Goal: Communication & Community: Ask a question

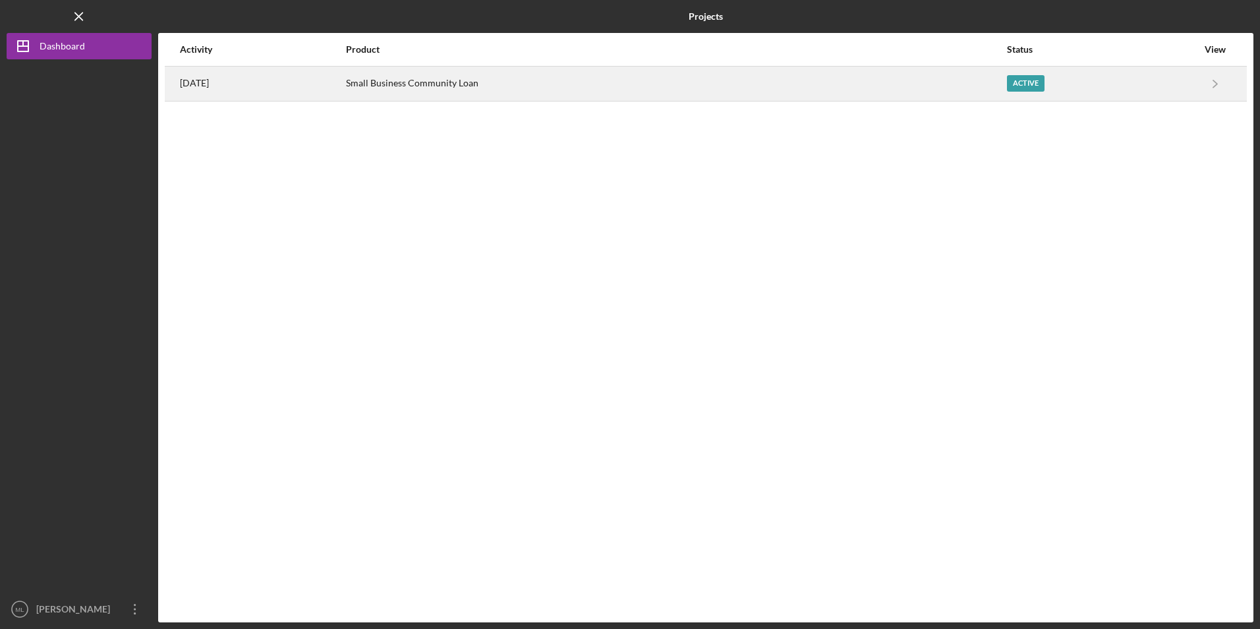
click at [513, 87] on div "Small Business Community Loan" at bounding box center [676, 83] width 660 height 33
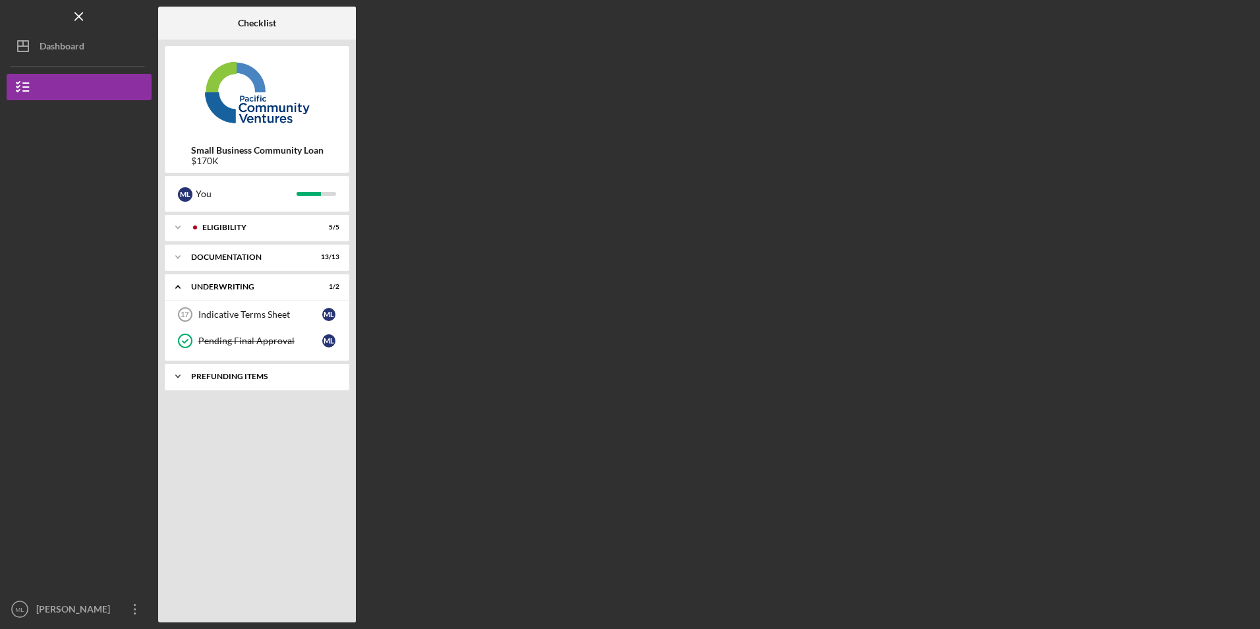
click at [207, 376] on div "Prefunding Items" at bounding box center [262, 376] width 142 height 8
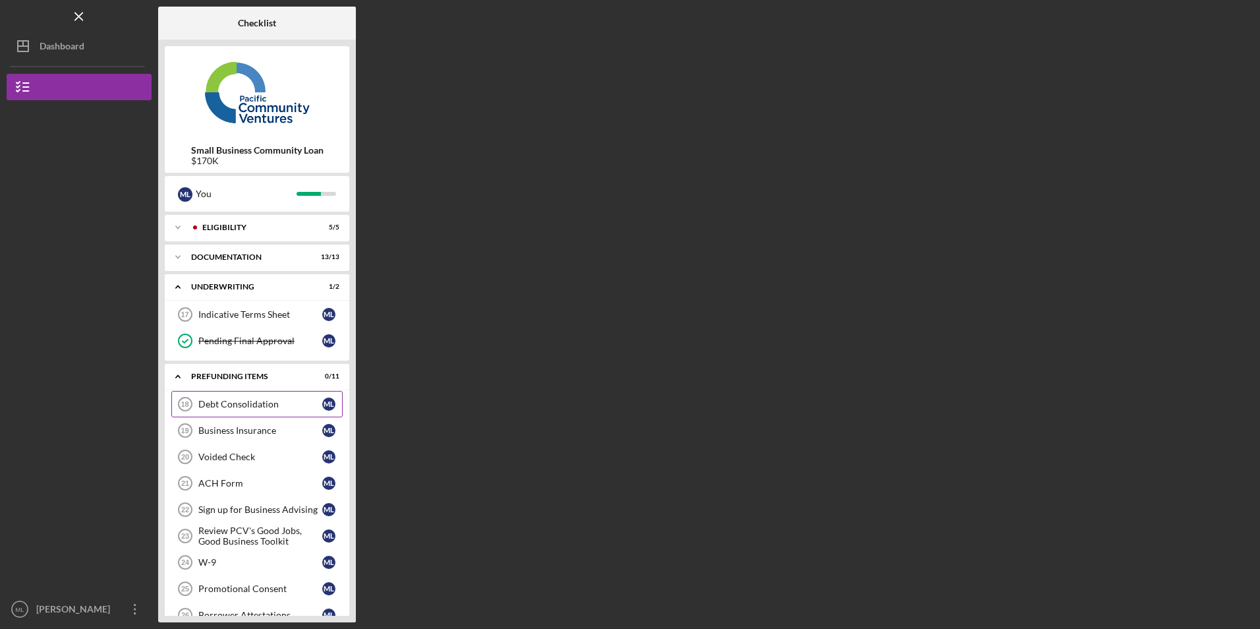
click at [227, 395] on link "Debt Consolidation 18 Debt Consolidation M L" at bounding box center [256, 404] width 171 height 26
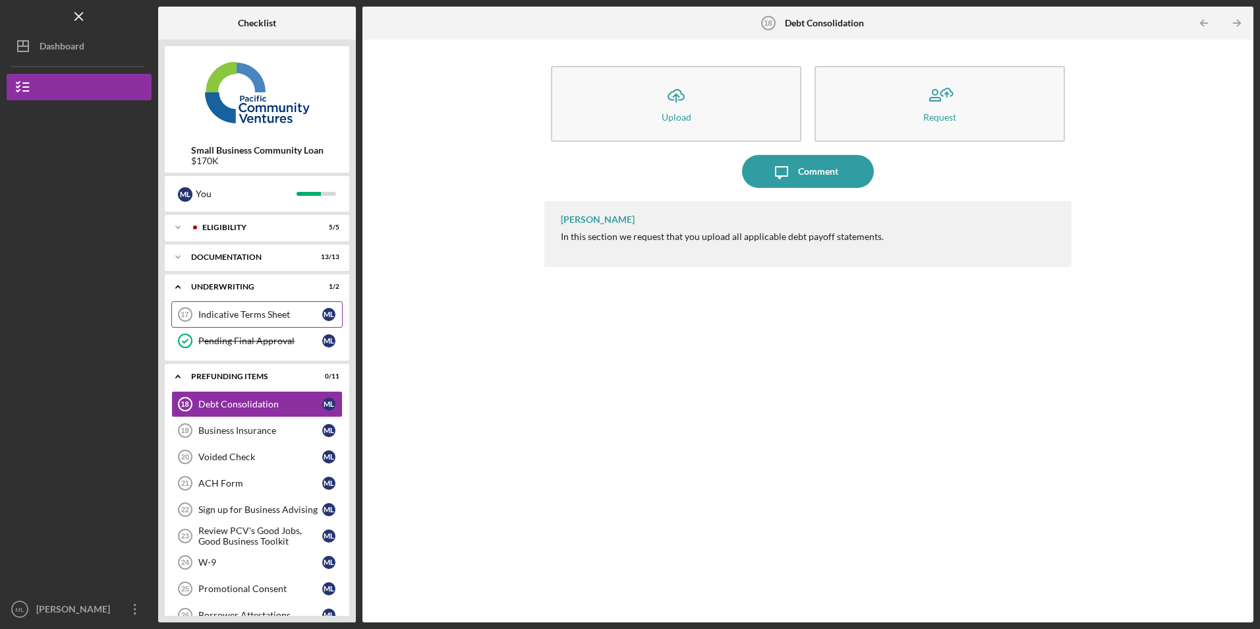
click at [245, 318] on div "Indicative Terms Sheet" at bounding box center [260, 314] width 124 height 11
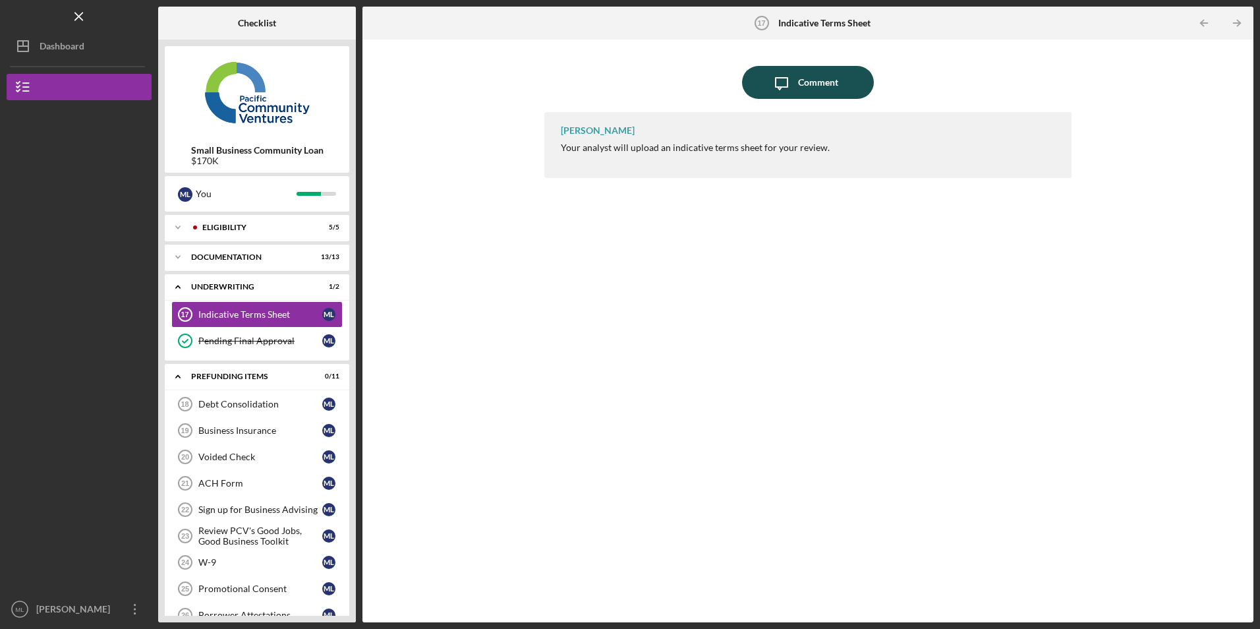
click at [792, 82] on icon "Icon/Message" at bounding box center [781, 82] width 33 height 33
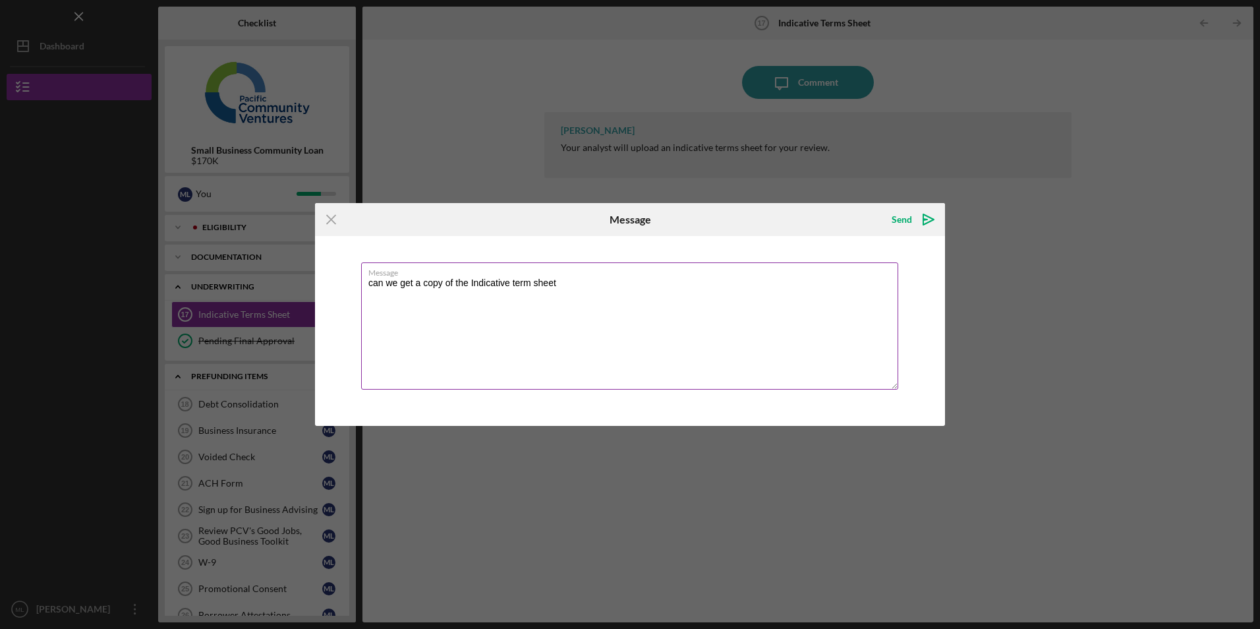
click at [572, 279] on textarea "can we get a copy of the Indicative term sheet" at bounding box center [629, 325] width 537 height 127
type textarea "can we get a copy of the Indicative term sheet uploaded it."
click at [904, 211] on div "Send" at bounding box center [902, 219] width 20 height 26
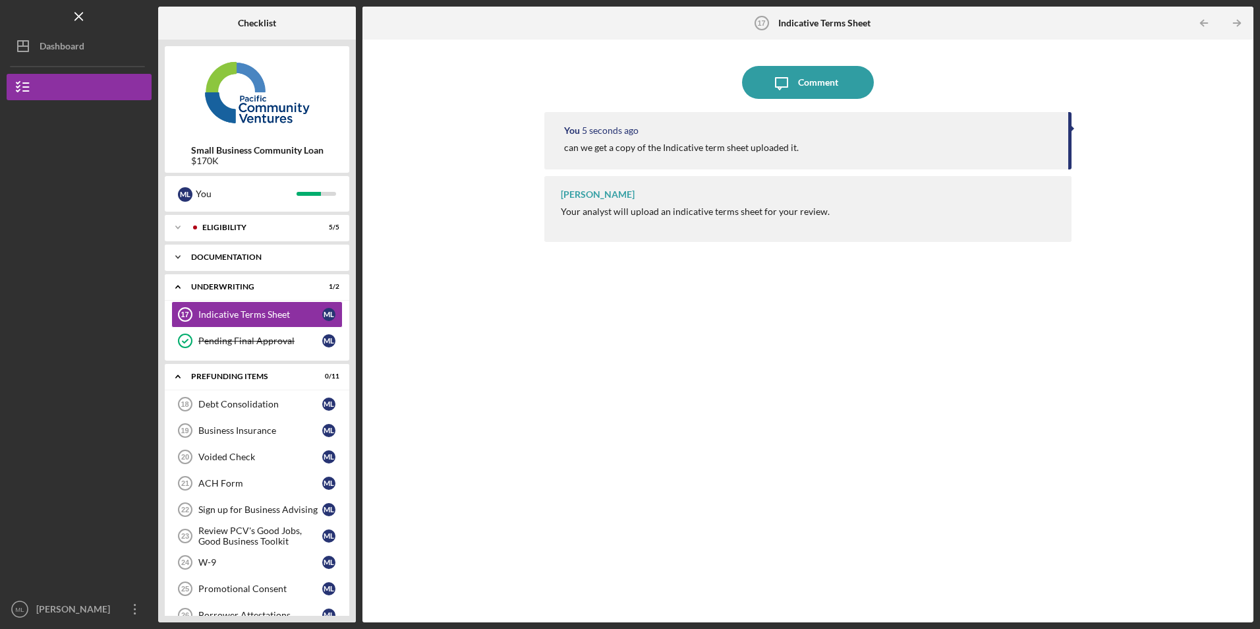
click at [210, 259] on div "Documentation" at bounding box center [262, 257] width 142 height 8
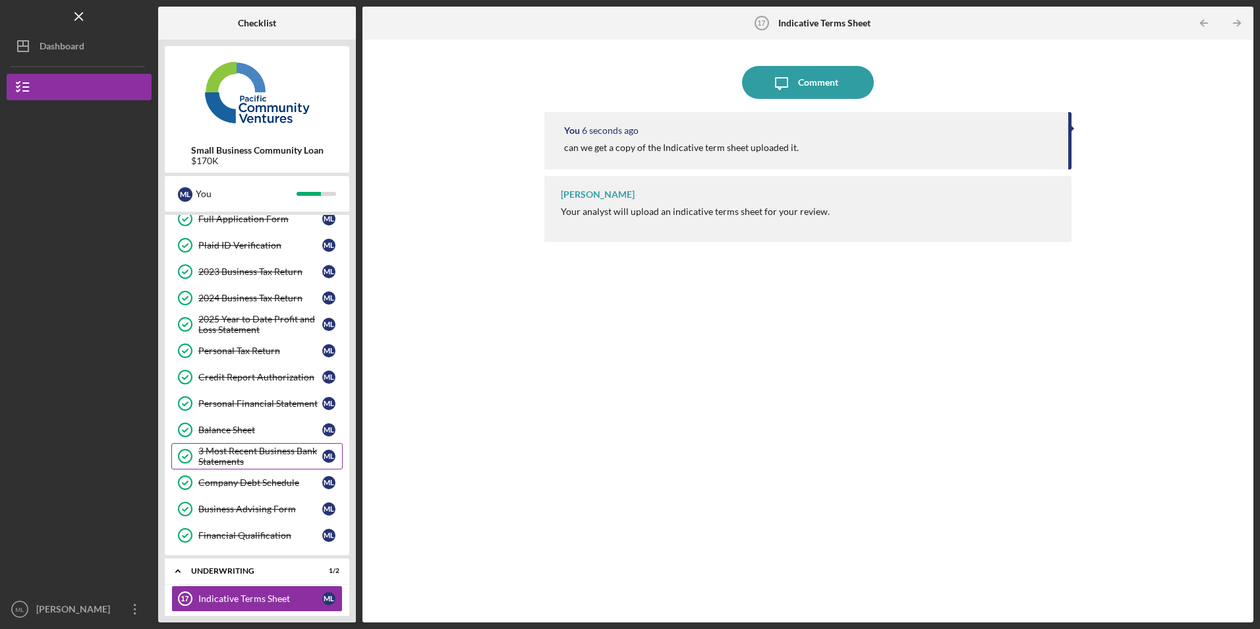
scroll to position [428, 0]
